Goal: Navigation & Orientation: Find specific page/section

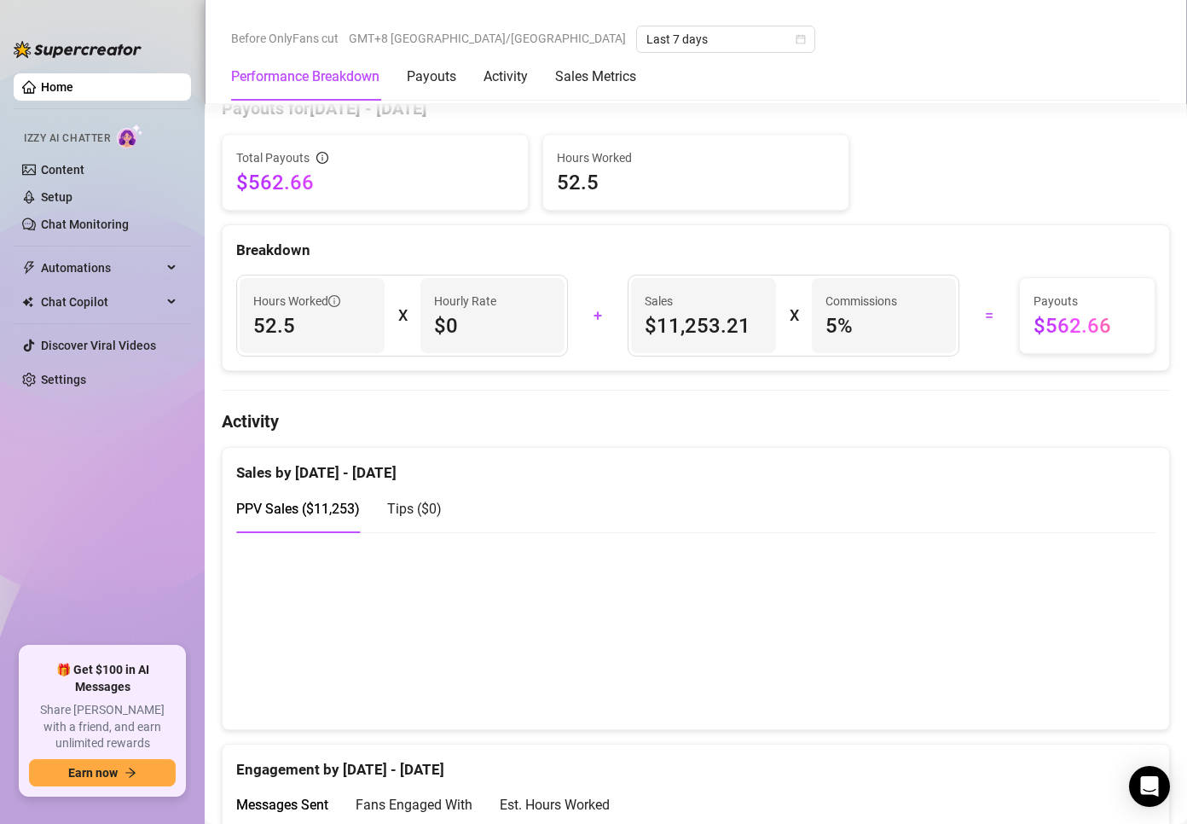
scroll to position [682, 0]
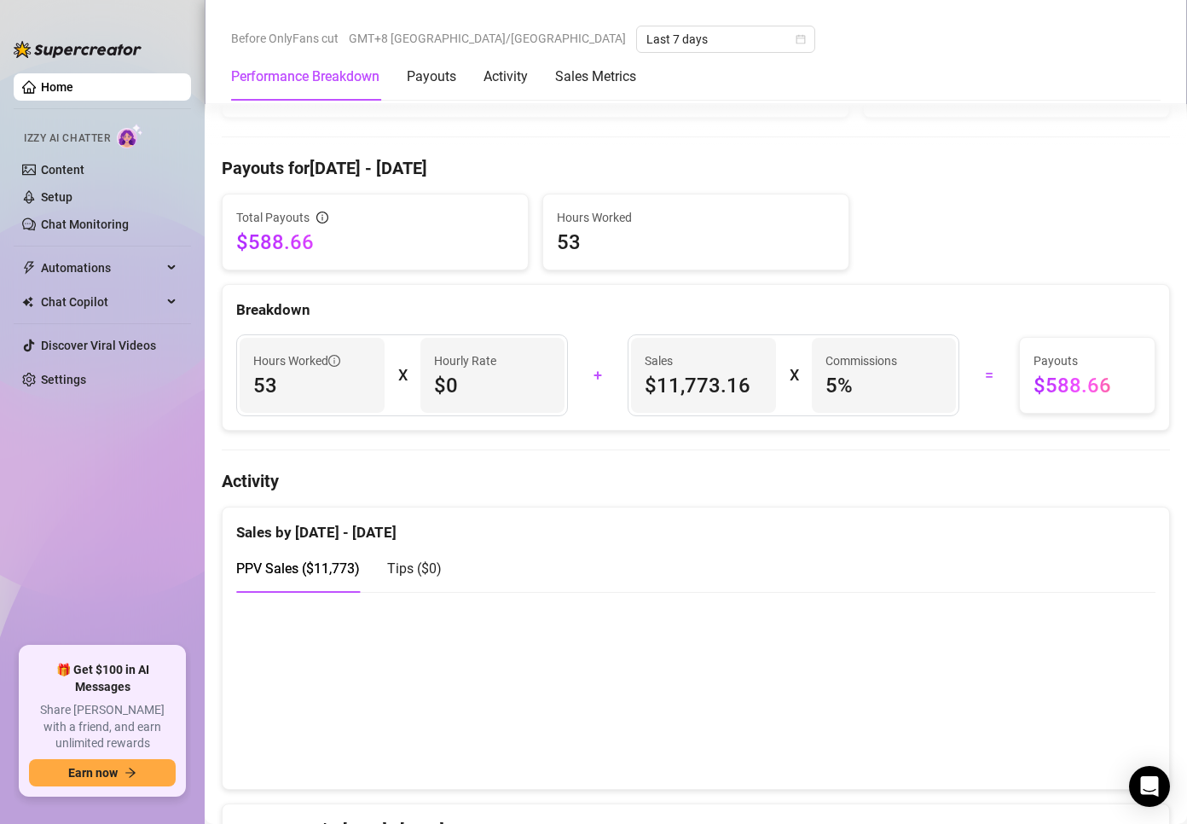
scroll to position [597, 0]
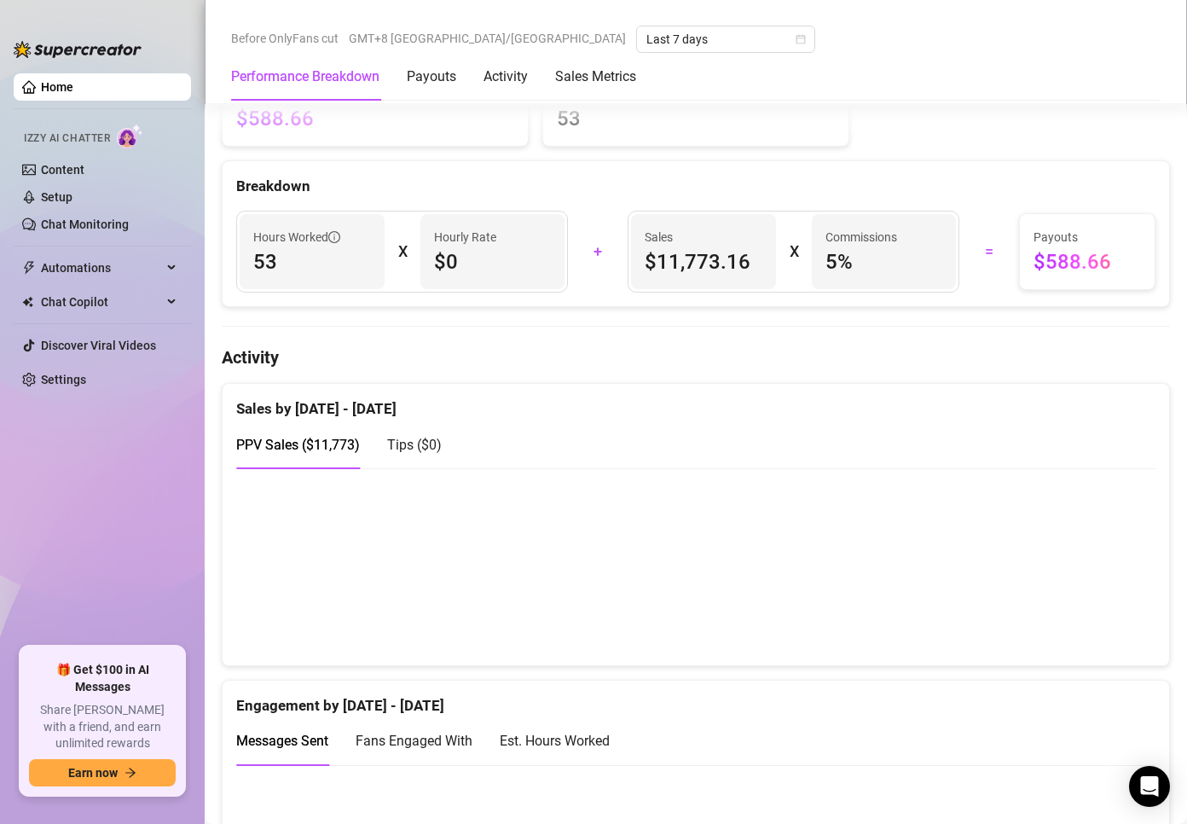
click at [853, 38] on div "Before OnlyFans cut GMT+8 [GEOGRAPHIC_DATA]/[GEOGRAPHIC_DATA] Last 7 days" at bounding box center [696, 39] width 930 height 27
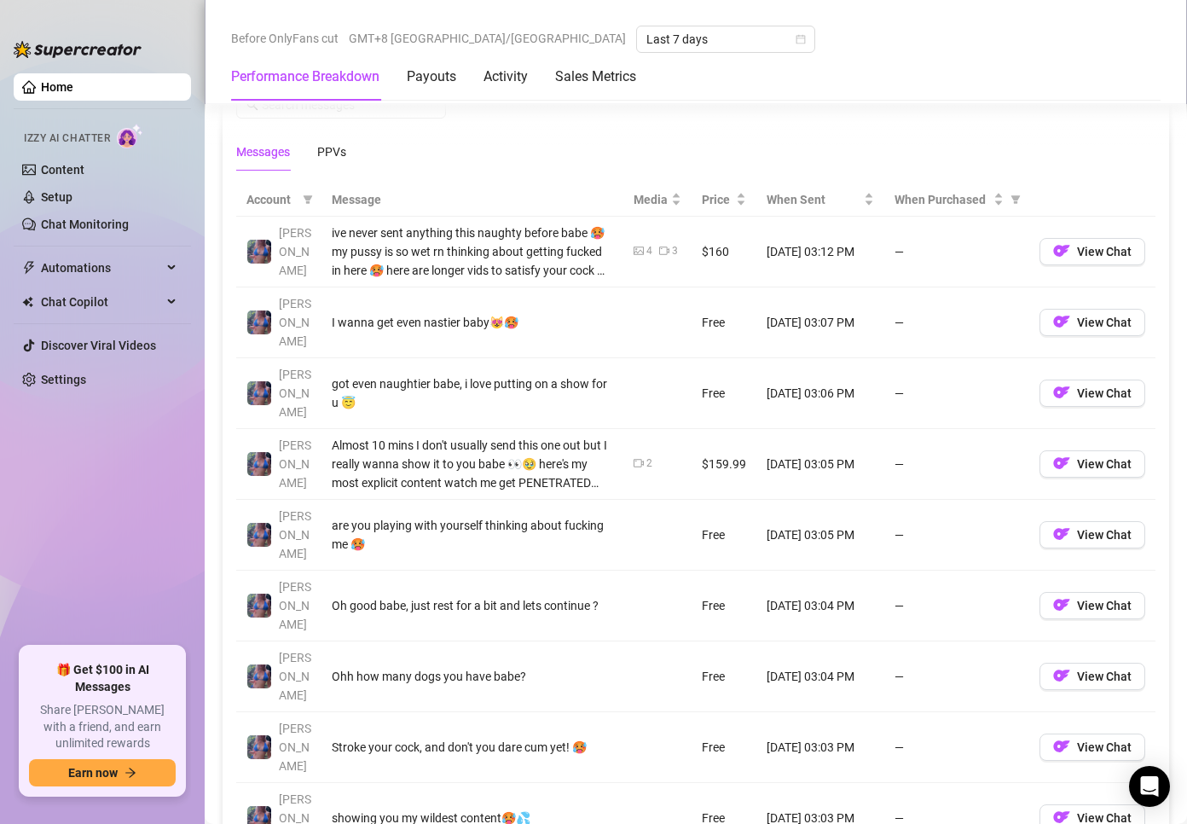
scroll to position [1706, 0]
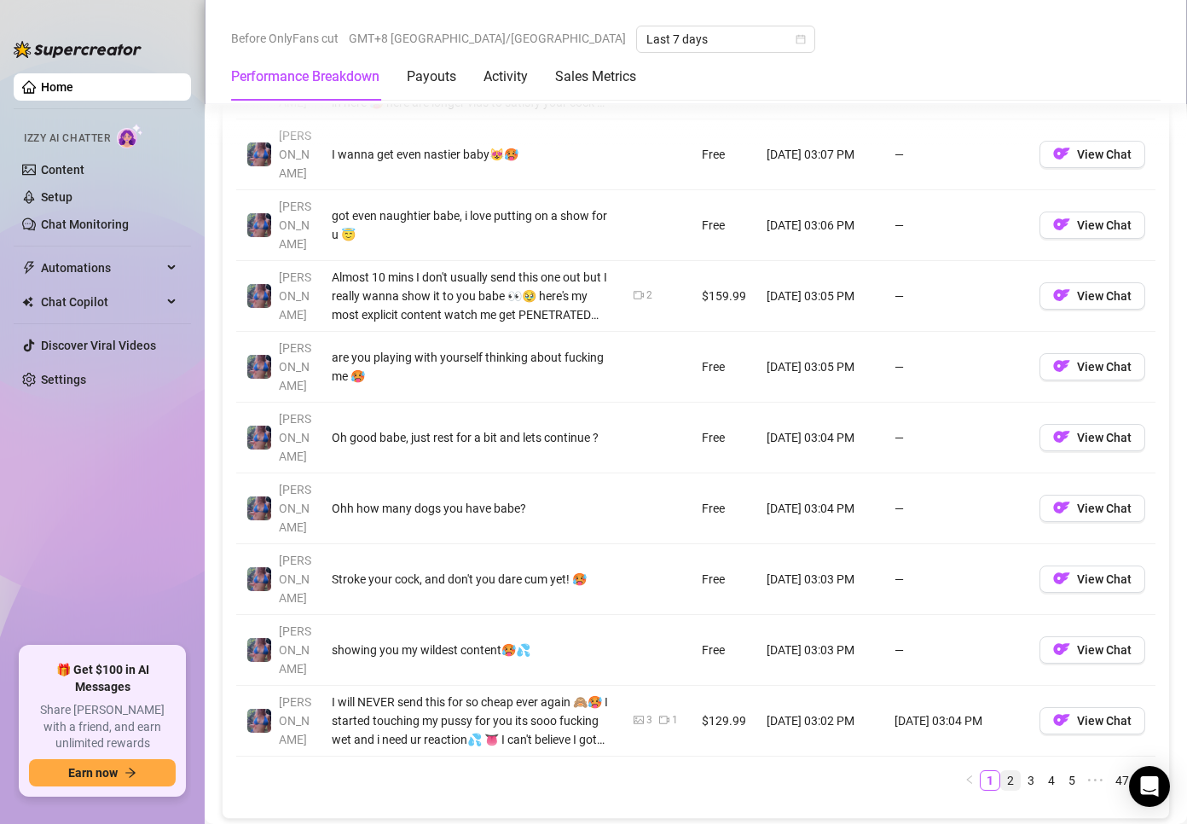
click at [1001, 771] on link "2" at bounding box center [1010, 780] width 19 height 19
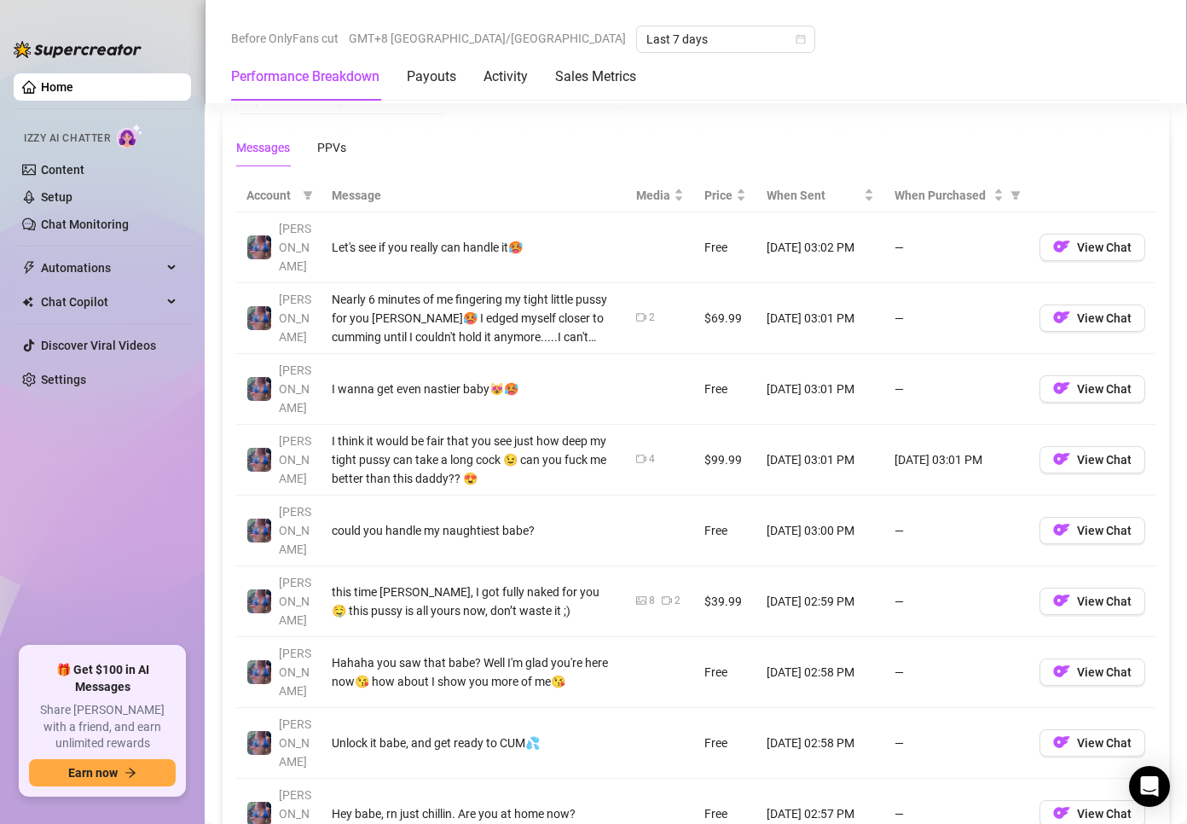
scroll to position [1535, 0]
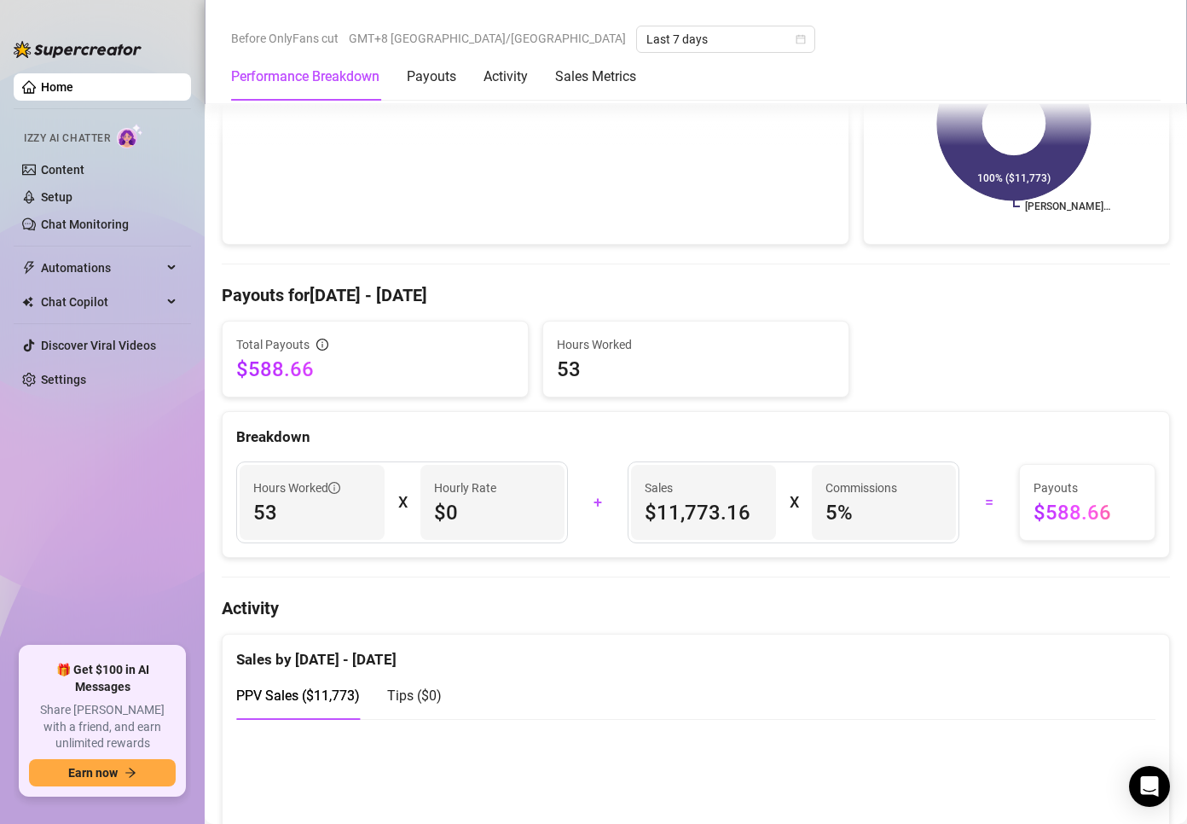
scroll to position [597, 0]
